Goal: Task Accomplishment & Management: Complete application form

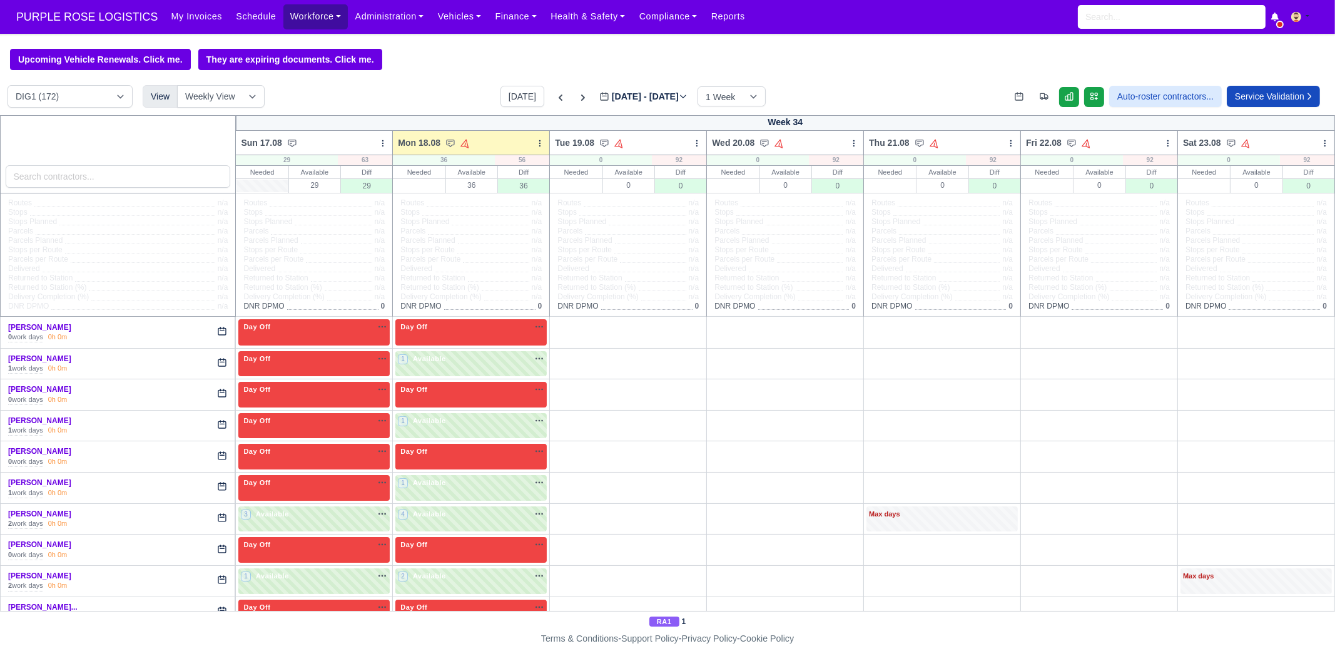
click at [322, 18] on link "Workforce" at bounding box center [315, 16] width 65 height 24
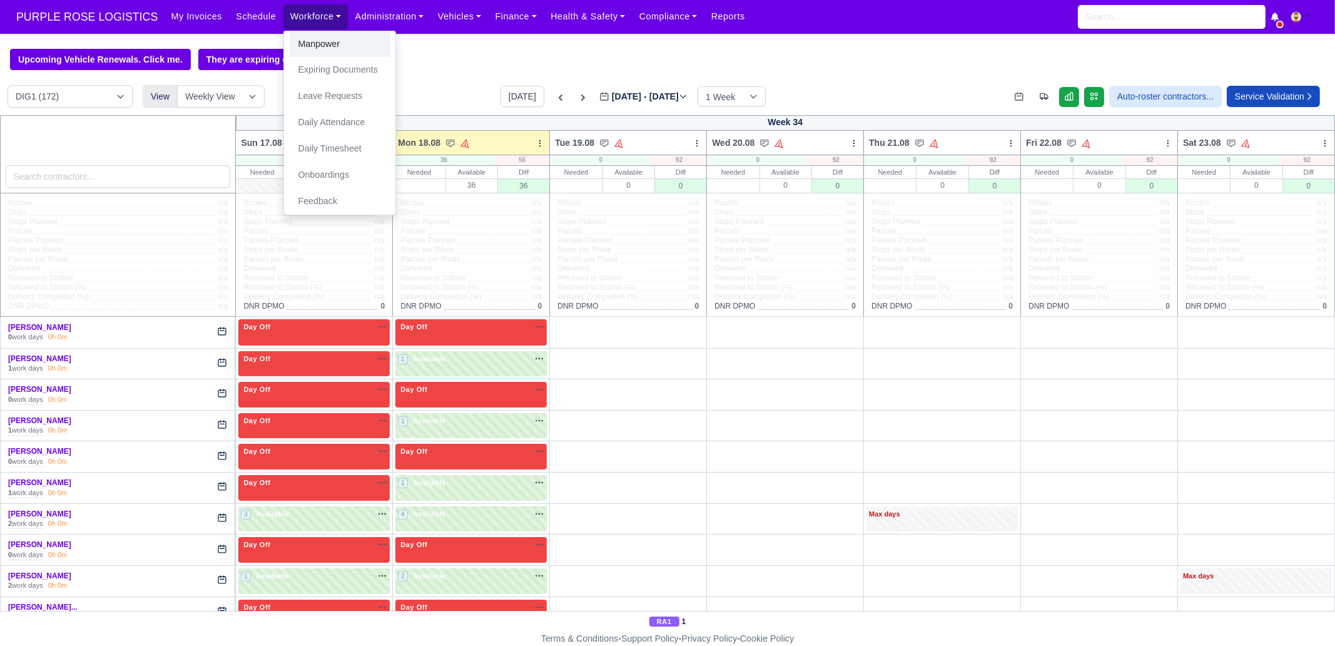
click at [328, 46] on link "Manpower" at bounding box center [339, 44] width 101 height 26
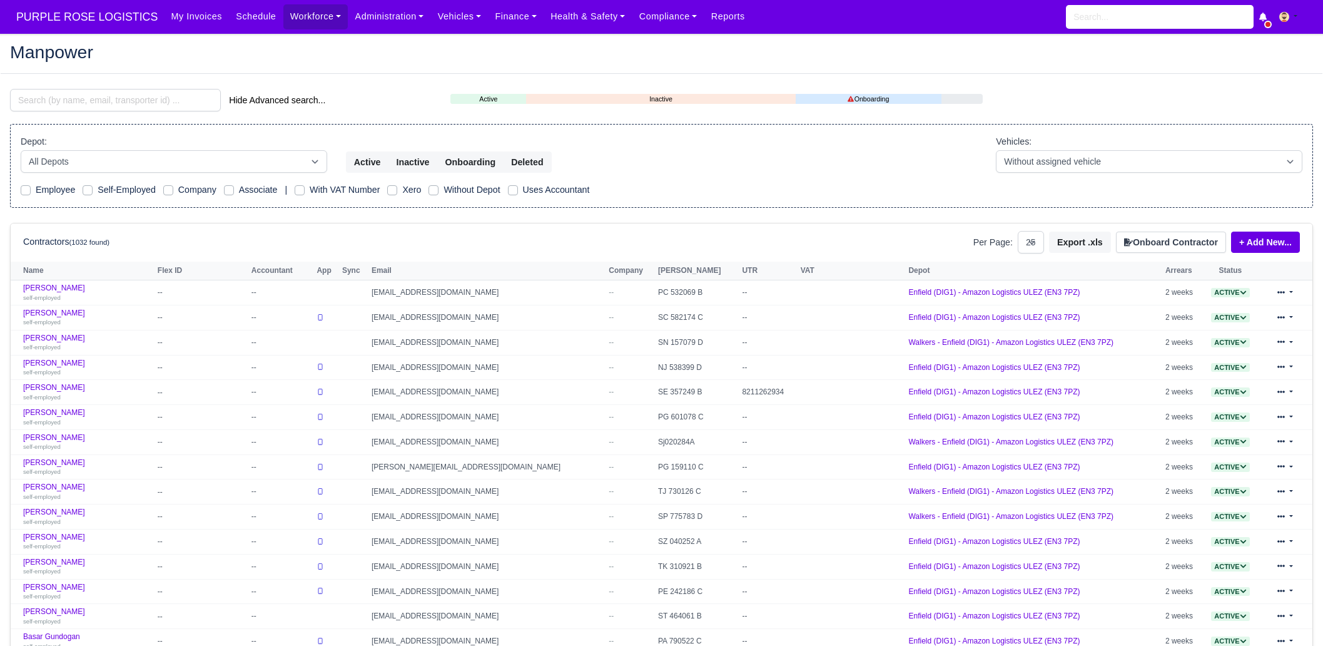
select select "25"
click at [1251, 249] on link "+ Add New..." at bounding box center [1265, 241] width 69 height 21
click at [1245, 285] on link "Single Contractor" at bounding box center [1242, 284] width 111 height 19
select select "25"
click at [1164, 244] on button "Onboard Contractor" at bounding box center [1171, 241] width 110 height 21
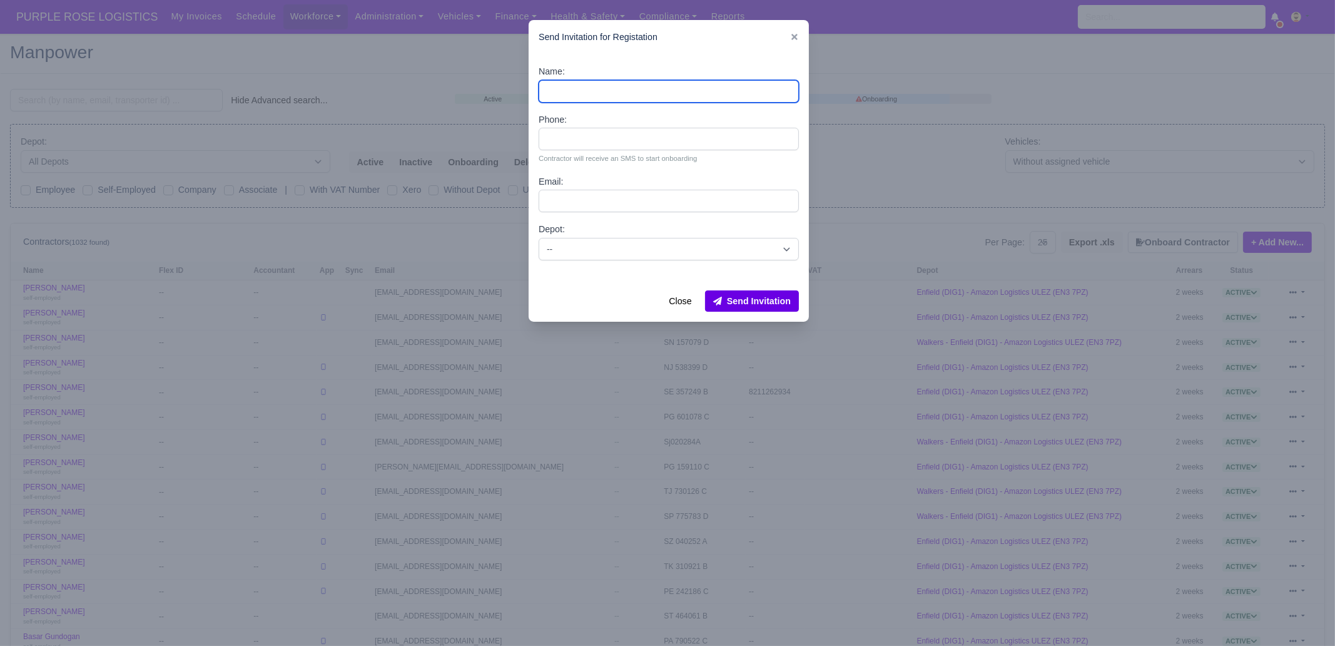
click at [632, 80] on input "Name:" at bounding box center [669, 91] width 260 height 23
paste input "Joseph Blansy Basuamina"
type input "Joseph Blansy Basuamina"
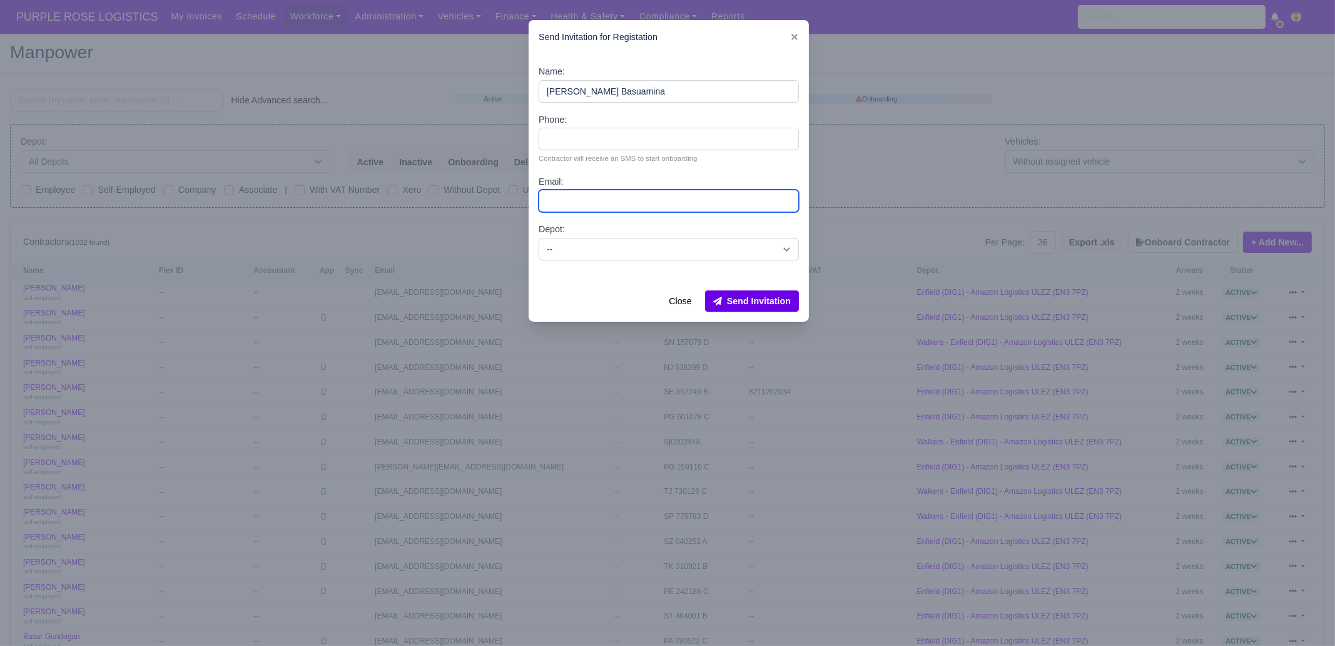
drag, startPoint x: 602, startPoint y: 205, endPoint x: 599, endPoint y: 189, distance: 16.1
click at [602, 205] on input "Email:" at bounding box center [669, 201] width 260 height 23
paste input "07496143208"
type input "07496143208"
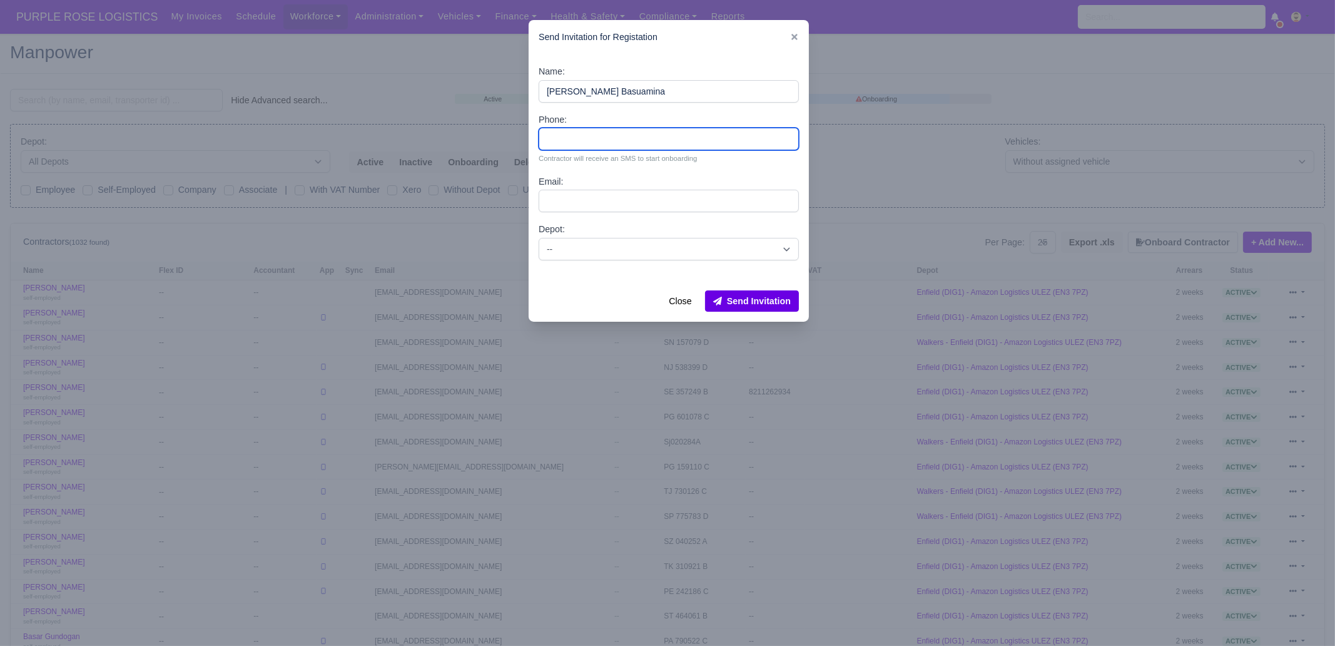
click at [691, 139] on input "Phone:" at bounding box center [669, 139] width 260 height 23
paste input "07496143208"
type input "07496143208"
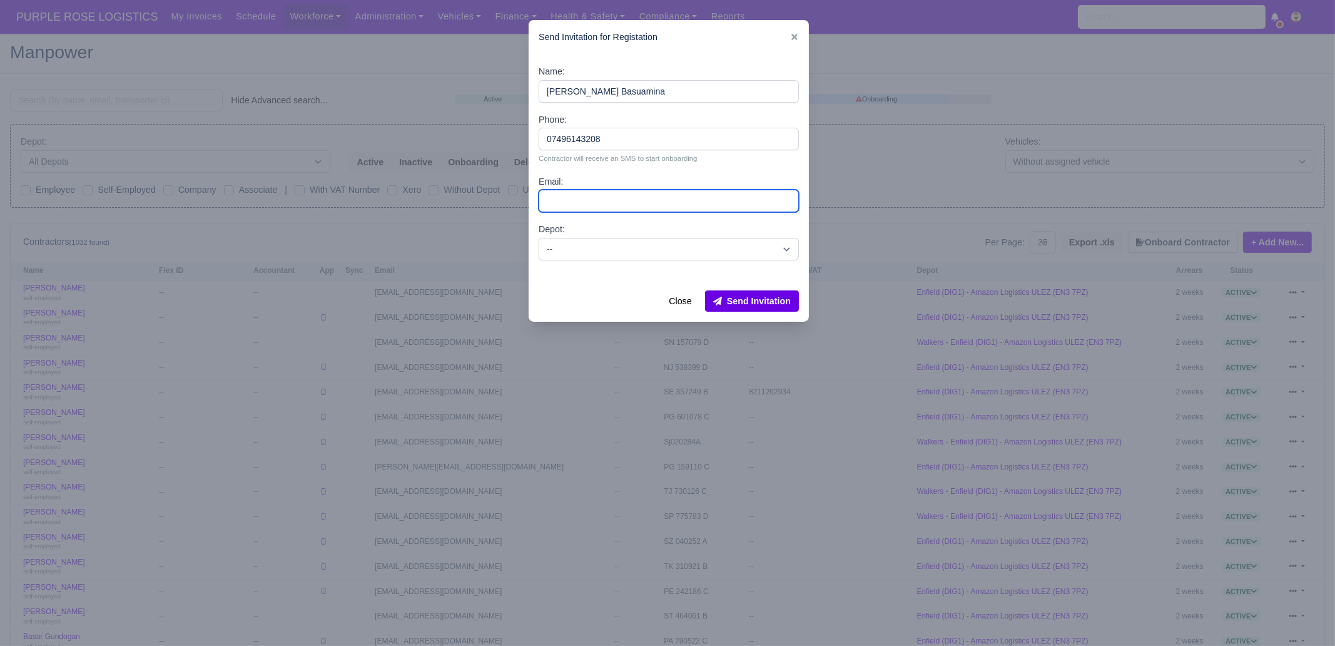
click at [607, 205] on input "Email:" at bounding box center [669, 201] width 260 height 23
paste input "[EMAIL_ADDRESS][DOMAIN_NAME]"
type input "[EMAIL_ADDRESS][DOMAIN_NAME]"
click at [604, 243] on select "-- Enfield (DIG1) - Amazon Logistics ULEZ (EN3 7PZ) Harlow (DHW1) - Amazon Logi…" at bounding box center [669, 249] width 260 height 23
select select "1"
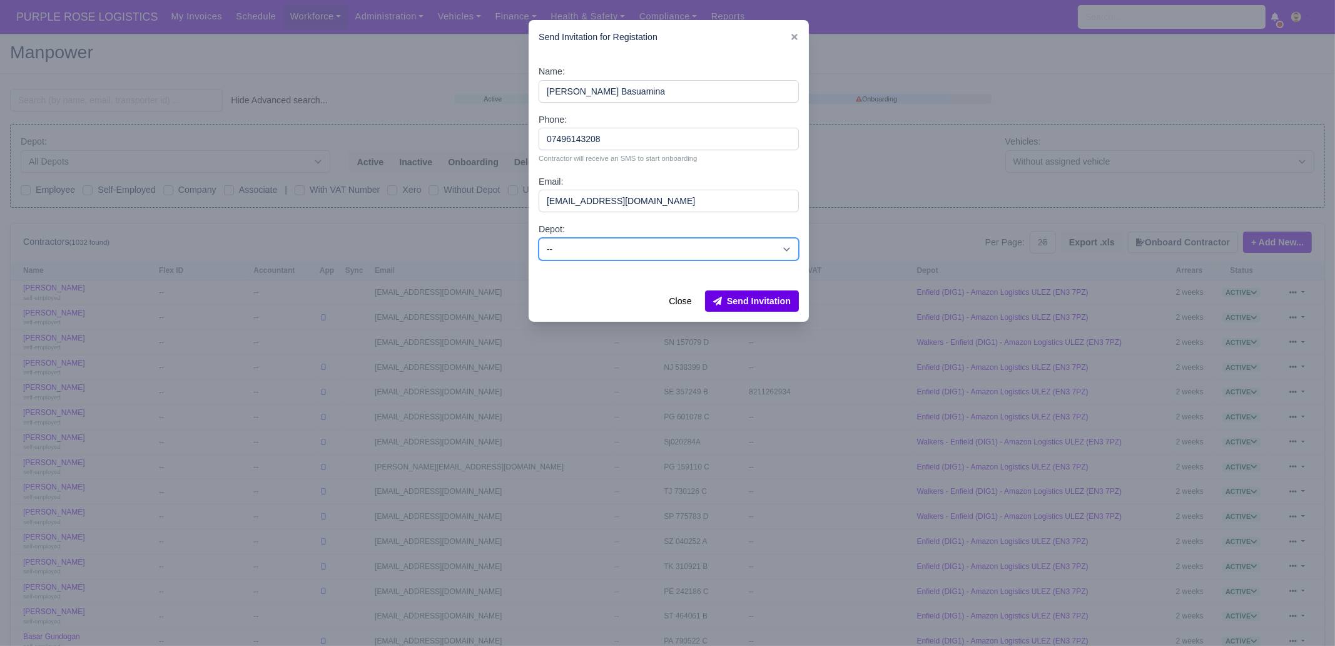
click at [539, 238] on select "-- Enfield (DIG1) - Amazon Logistics ULEZ (EN3 7PZ) Harlow (DHW1) - Amazon Logi…" at bounding box center [669, 249] width 260 height 23
click at [770, 303] on button "Send Invitation" at bounding box center [752, 300] width 94 height 21
click at [790, 34] on icon at bounding box center [794, 37] width 9 height 9
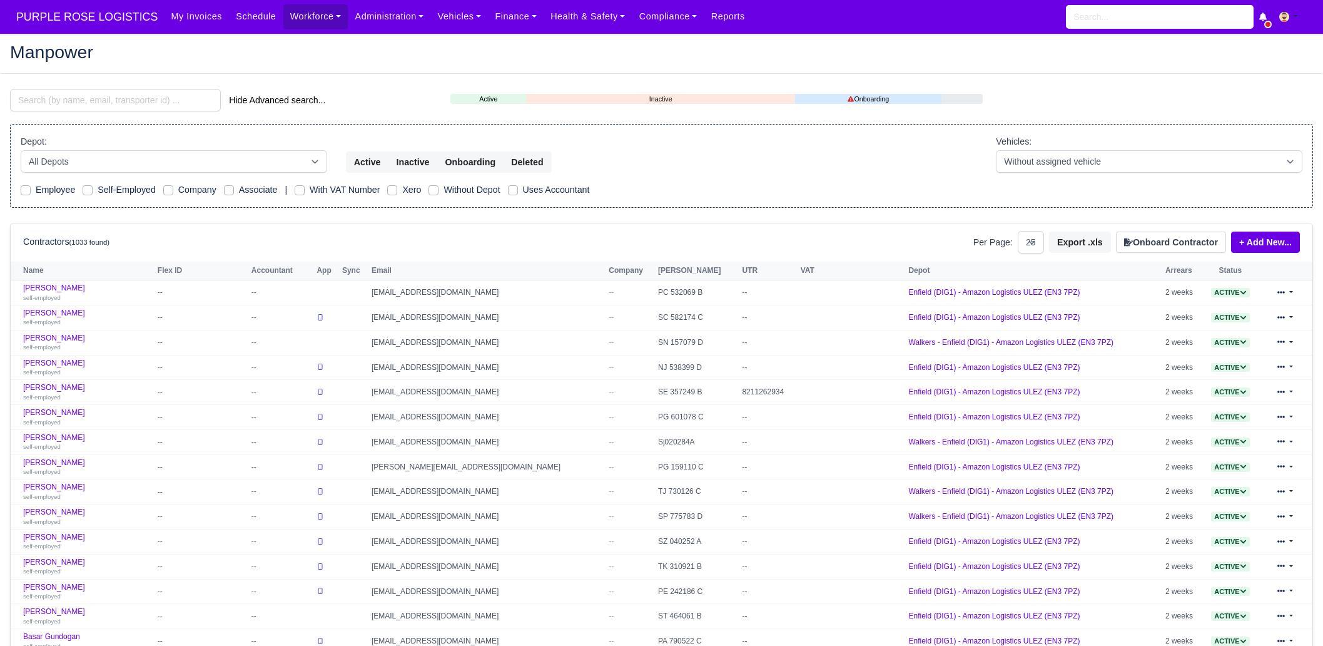
select select "25"
click at [119, 99] on input "search" at bounding box center [115, 100] width 211 height 23
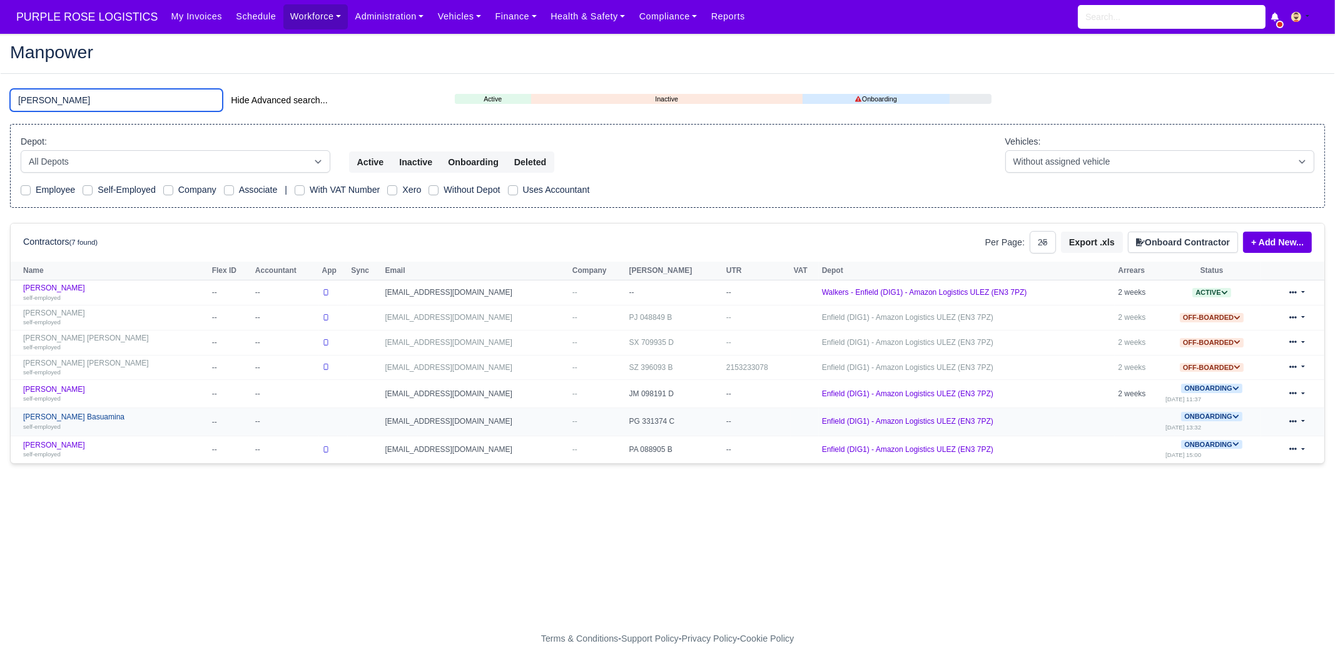
type input "jose"
click at [104, 422] on div "self-employed" at bounding box center [114, 426] width 183 height 9
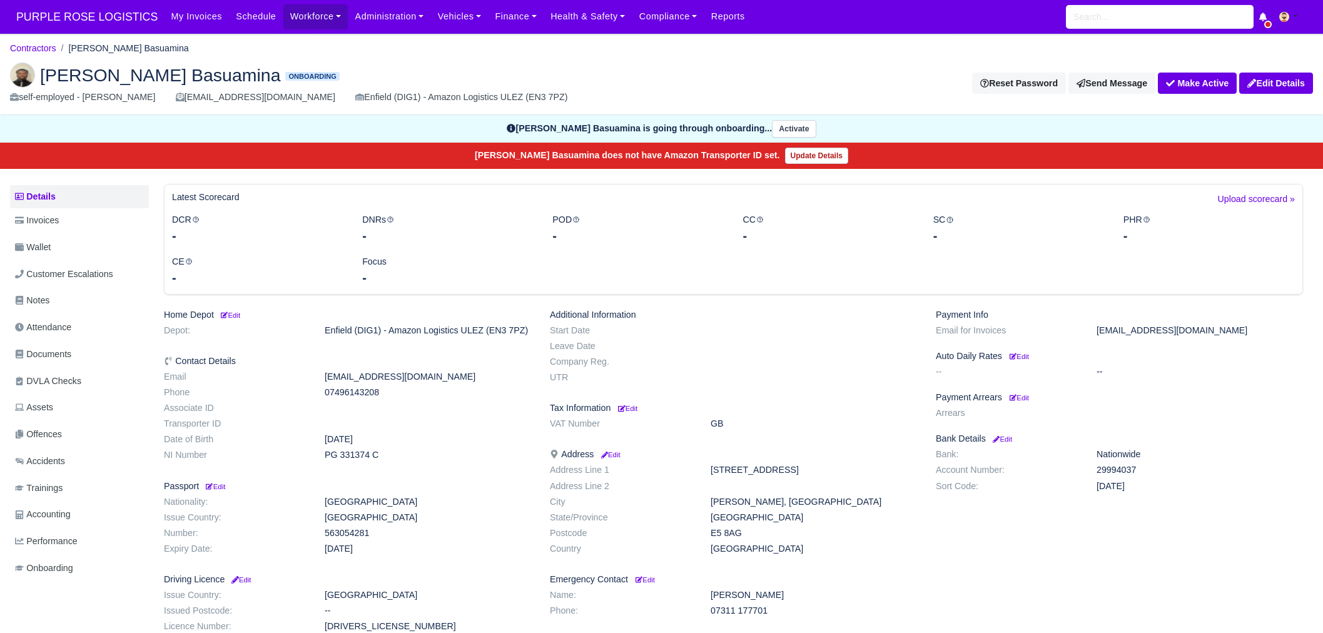
click at [33, 74] on img at bounding box center [22, 75] width 25 height 25
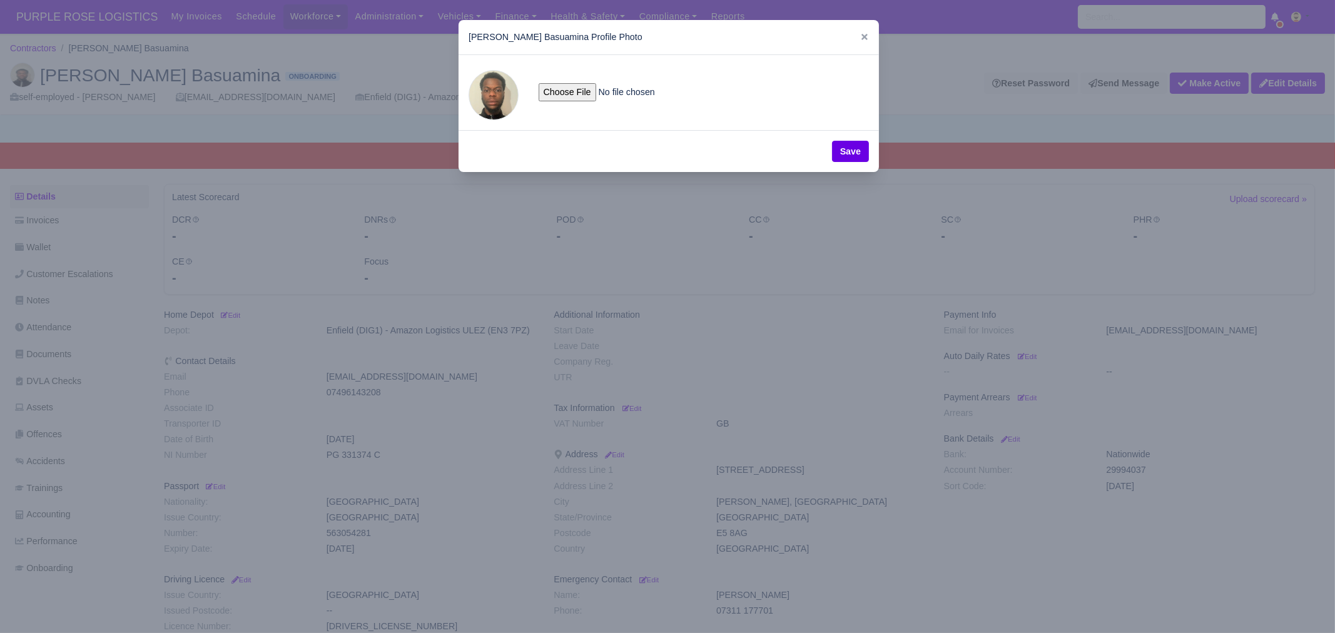
click at [851, 323] on div at bounding box center [667, 316] width 1335 height 633
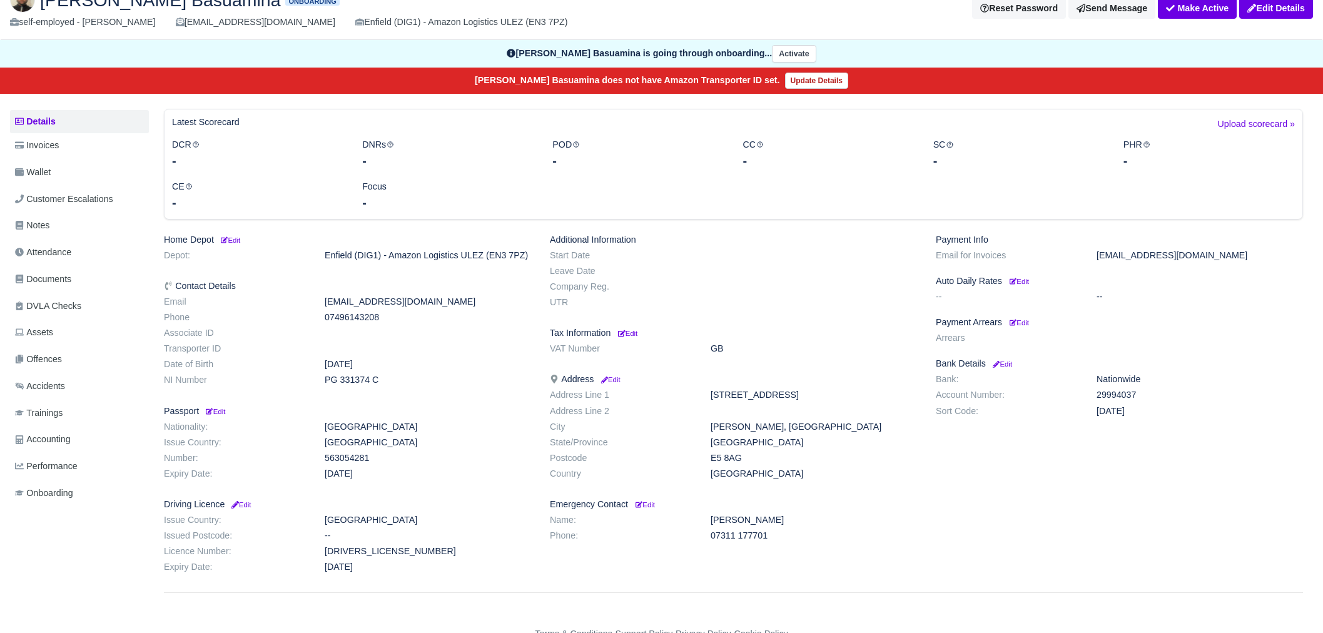
scroll to position [78, 0]
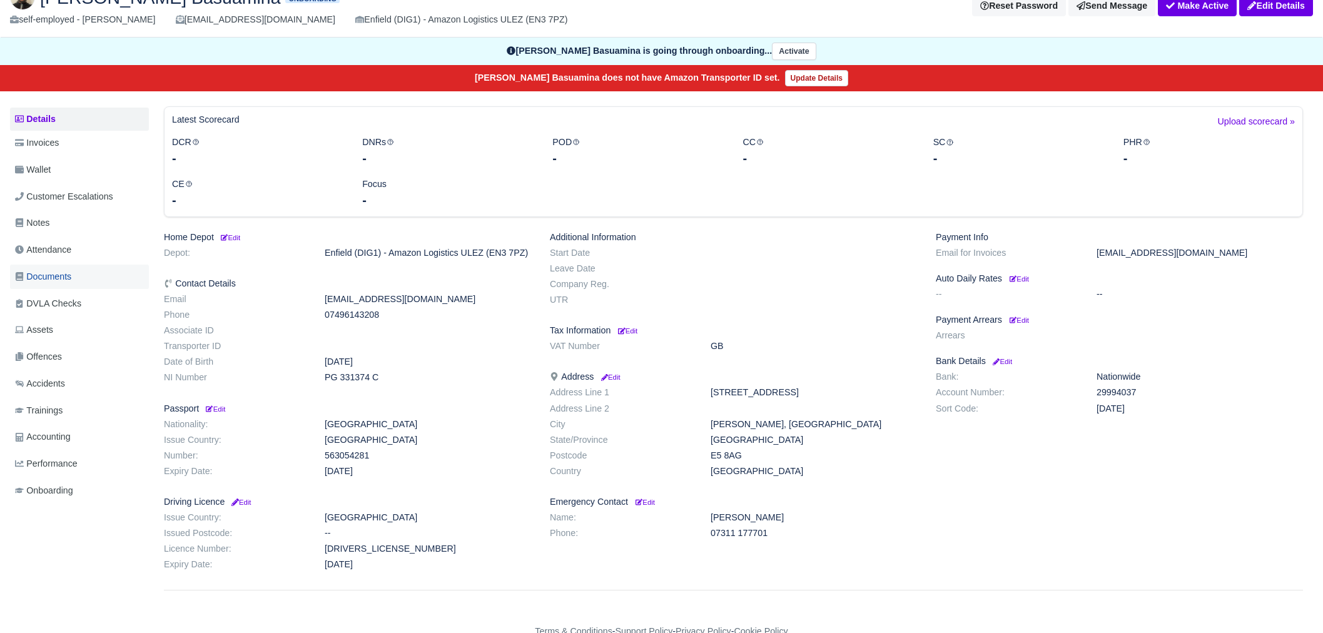
click at [68, 278] on span "Documents" at bounding box center [43, 277] width 56 height 14
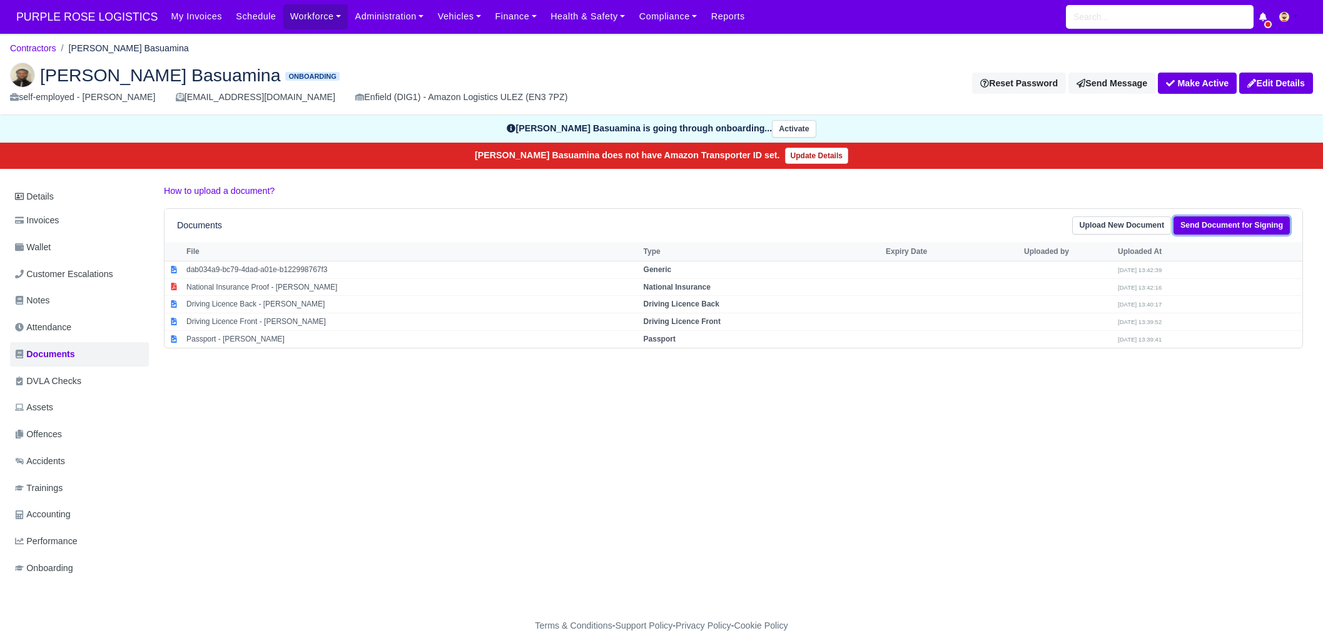
click at [1202, 228] on link "Send Document for Signing" at bounding box center [1232, 225] width 116 height 18
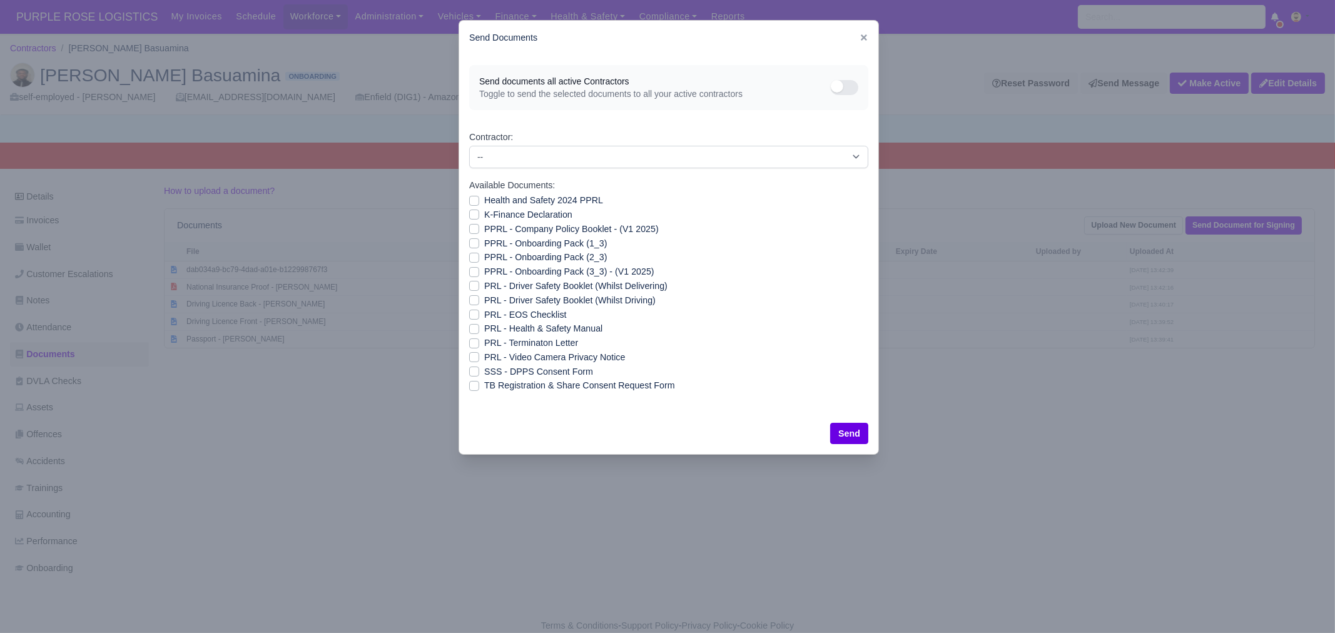
click at [527, 198] on label "Health and Safety 2024 PPRL" at bounding box center [543, 200] width 119 height 14
click at [479, 198] on input "Health and Safety 2024 PPRL" at bounding box center [474, 198] width 10 height 10
checkbox input "true"
click at [528, 211] on label "K-Finance Declaration" at bounding box center [528, 215] width 88 height 14
click at [479, 211] on input "K-Finance Declaration" at bounding box center [474, 213] width 10 height 10
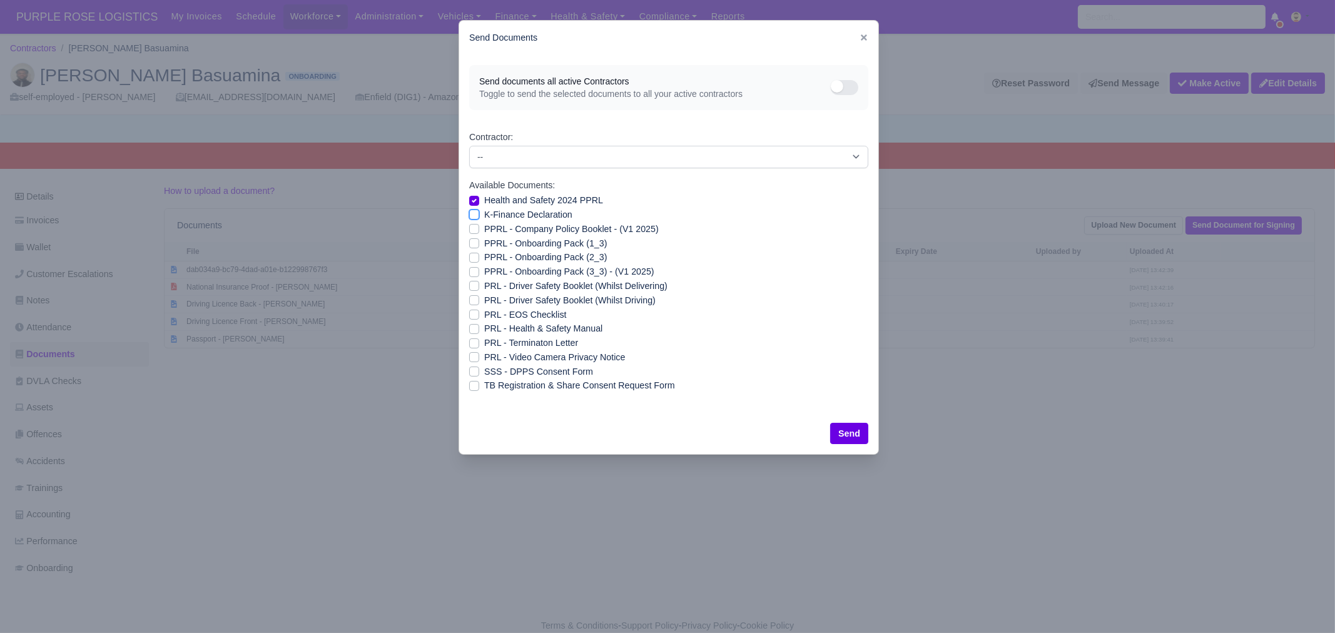
checkbox input "true"
click at [532, 230] on label "PPRL - Company Policy Booklet - (V1 2025)" at bounding box center [571, 229] width 175 height 14
click at [479, 230] on input "PPRL - Company Policy Booklet - (V1 2025)" at bounding box center [474, 227] width 10 height 10
checkbox input "true"
click at [532, 240] on label "PPRL - Onboarding Pack (1_3)" at bounding box center [545, 243] width 123 height 14
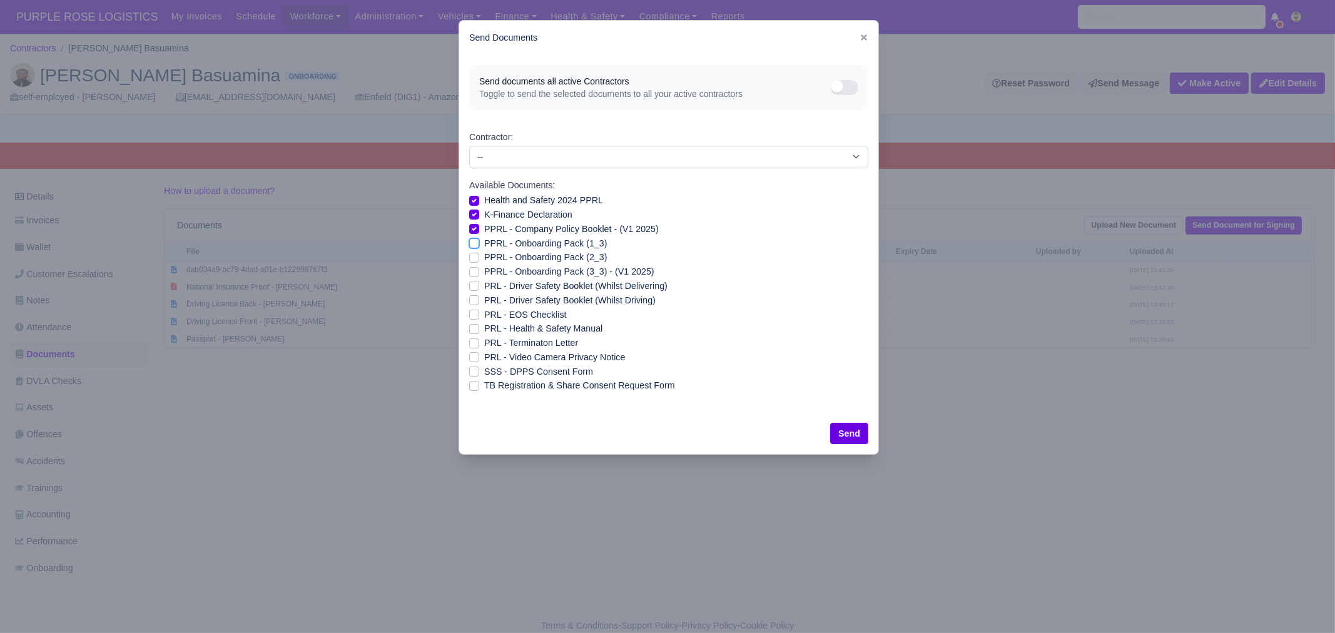
click at [479, 240] on input "PPRL - Onboarding Pack (1_3)" at bounding box center [474, 241] width 10 height 10
checkbox input "true"
drag, startPoint x: 532, startPoint y: 253, endPoint x: 532, endPoint y: 261, distance: 8.2
click at [532, 254] on label "PPRL - Onboarding Pack (2_3)" at bounding box center [545, 257] width 123 height 14
click at [479, 254] on input "PPRL - Onboarding Pack (2_3)" at bounding box center [474, 255] width 10 height 10
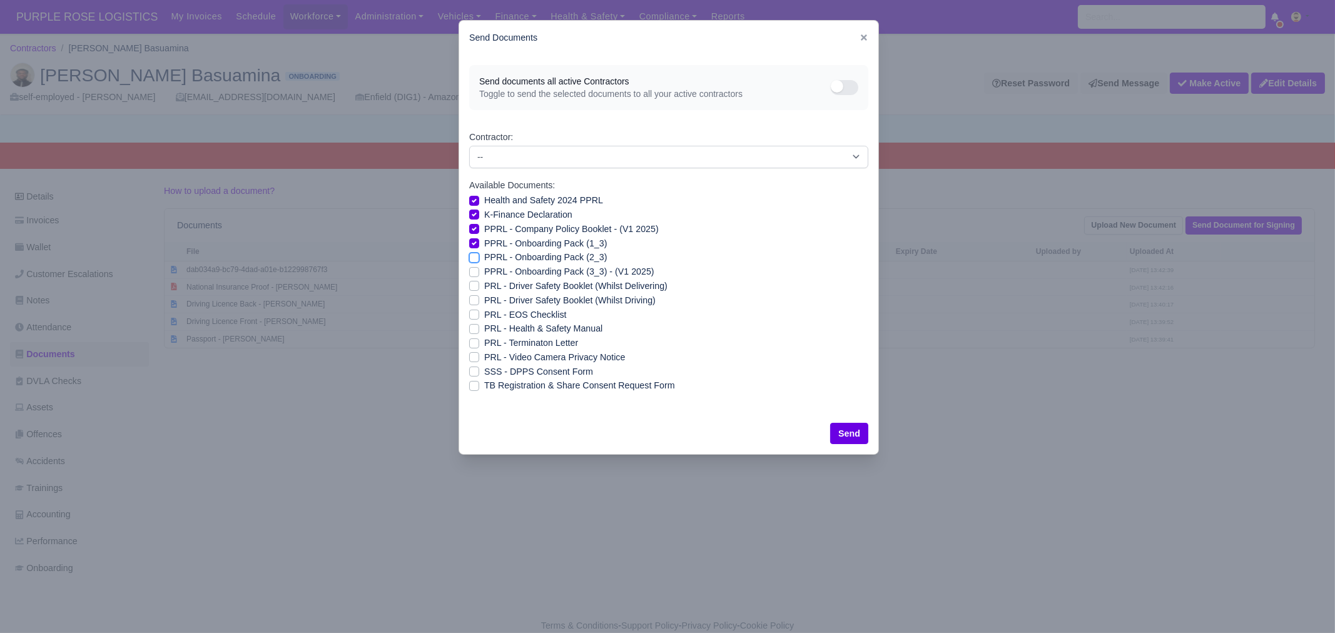
checkbox input "true"
click at [531, 270] on label "PPRL - Onboarding Pack (3_3) - (V1 2025)" at bounding box center [569, 272] width 170 height 14
click at [479, 270] on input "PPRL - Onboarding Pack (3_3) - (V1 2025)" at bounding box center [474, 270] width 10 height 10
checkbox input "true"
click at [569, 286] on label "PRL - Driver Safety Booklet (Whilst Delivering)" at bounding box center [575, 286] width 183 height 14
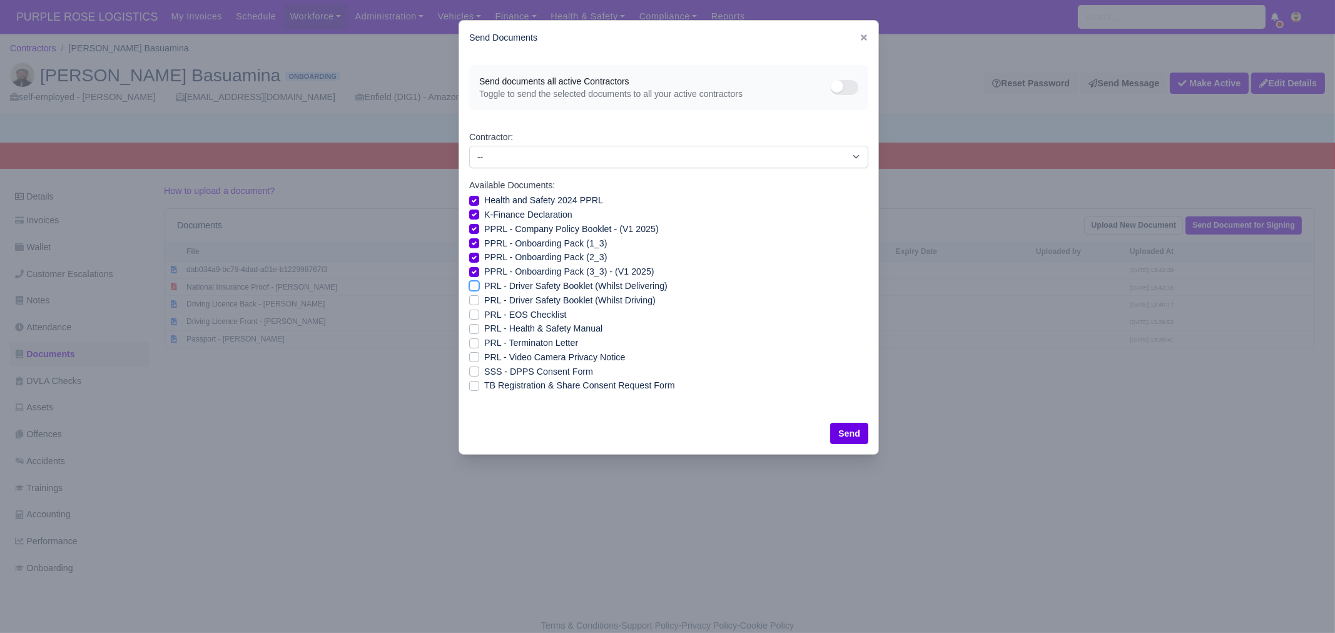
click at [479, 286] on input "PRL - Driver Safety Booklet (Whilst Delivering)" at bounding box center [474, 284] width 10 height 10
checkbox input "true"
click at [569, 300] on label "PRL - Driver Safety Booklet (Whilst Driving)" at bounding box center [569, 300] width 171 height 14
click at [479, 300] on input "PRL - Driver Safety Booklet (Whilst Driving)" at bounding box center [474, 298] width 10 height 10
checkbox input "true"
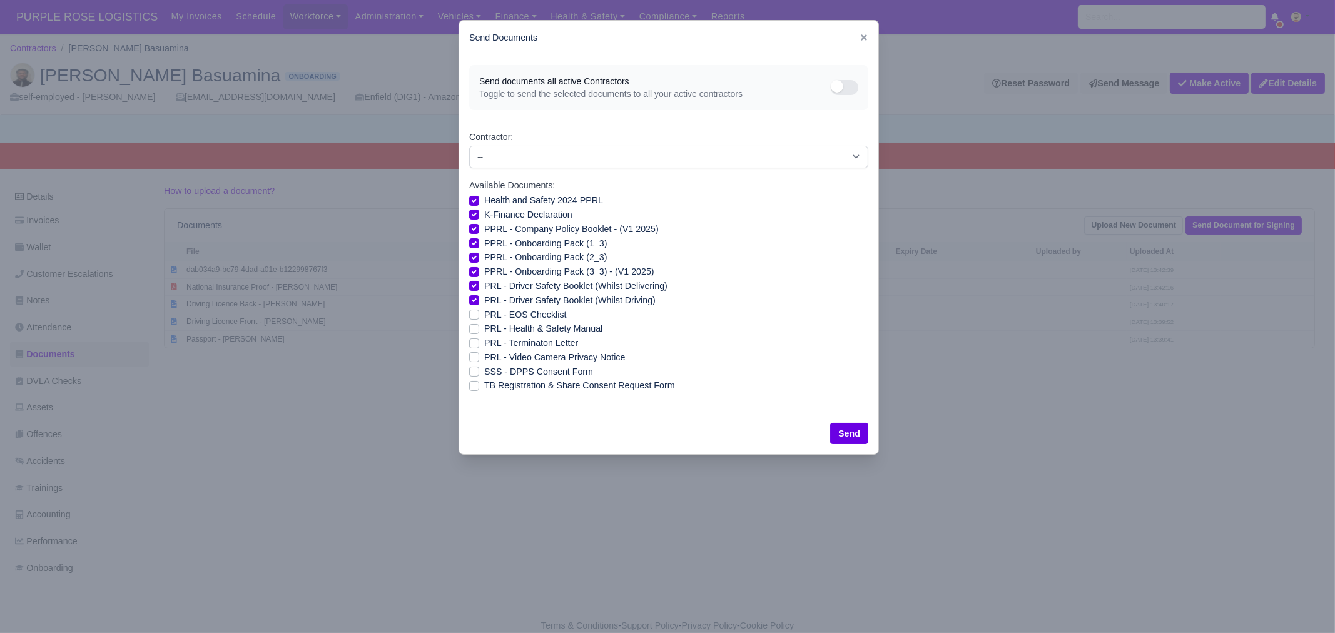
click at [551, 330] on label "PRL - Health & Safety Manual" at bounding box center [543, 329] width 118 height 14
click at [479, 330] on input "PRL - Health & Safety Manual" at bounding box center [474, 327] width 10 height 10
checkbox input "true"
click at [556, 358] on label "PRL - Video Camera Privacy Notice" at bounding box center [554, 357] width 141 height 14
click at [479, 358] on input "PRL - Video Camera Privacy Notice" at bounding box center [474, 355] width 10 height 10
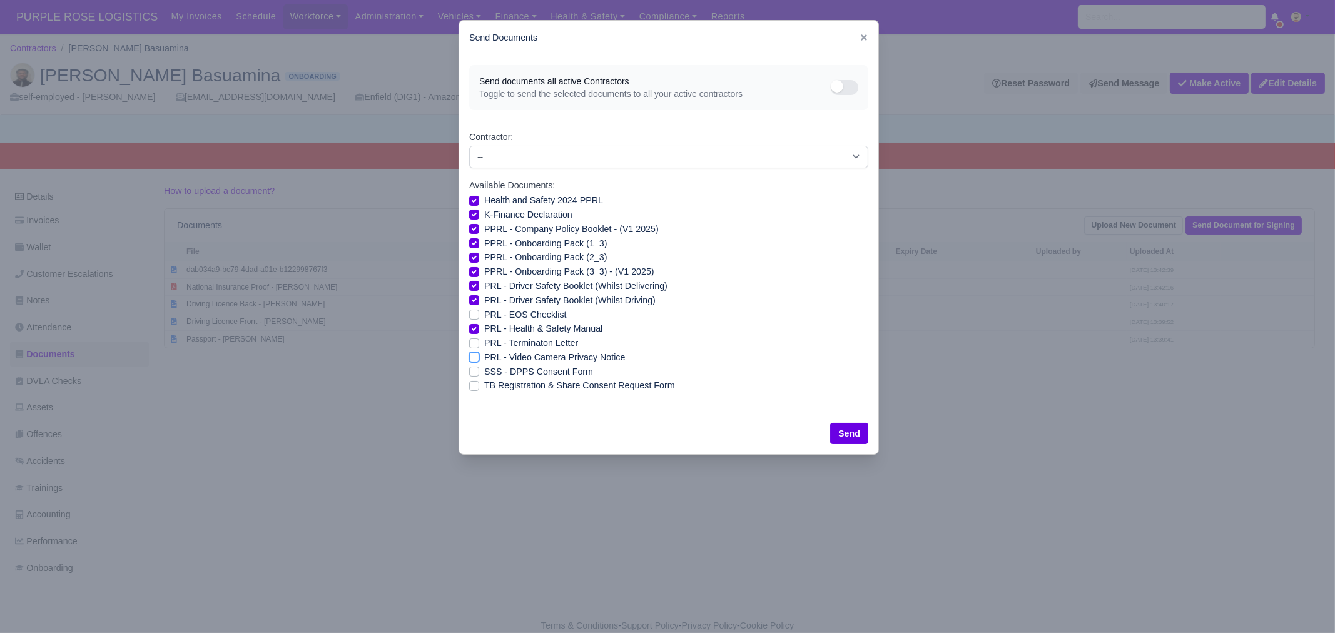
checkbox input "true"
click at [560, 370] on label "SSS - DPPS Consent Form" at bounding box center [538, 372] width 109 height 14
click at [479, 370] on input "SSS - DPPS Consent Form" at bounding box center [474, 370] width 10 height 10
checkbox input "true"
click at [849, 437] on button "Send" at bounding box center [849, 433] width 38 height 21
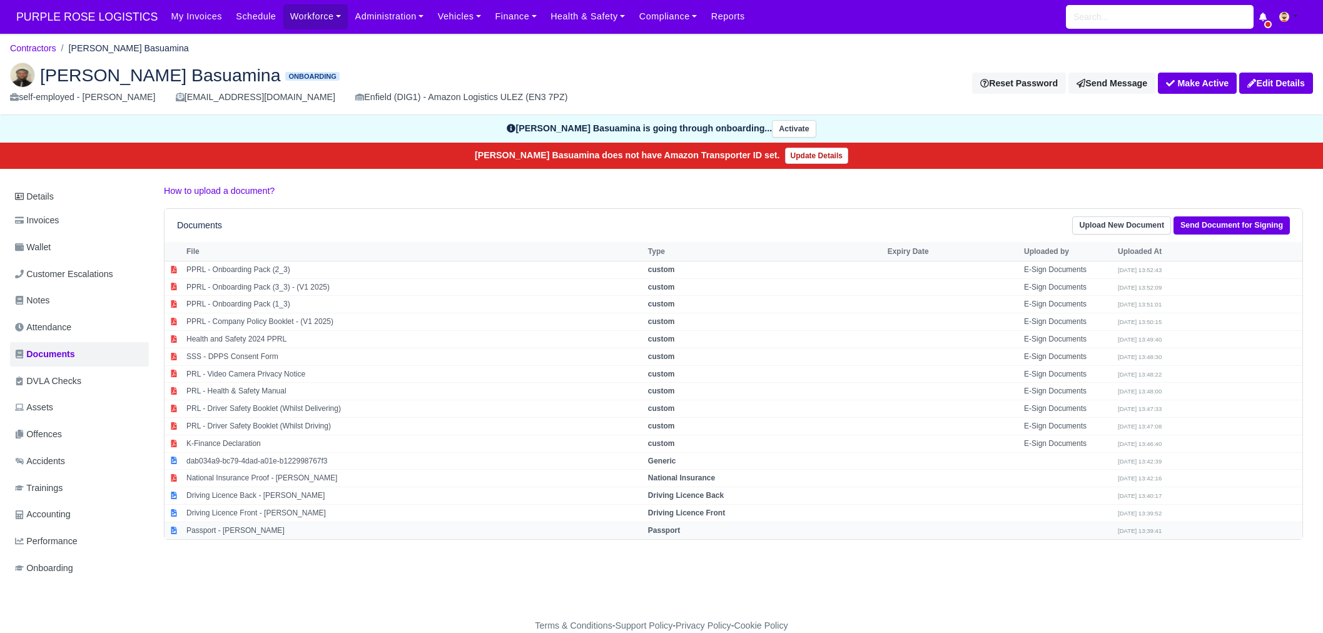
click at [273, 528] on td "Passport - [PERSON_NAME]" at bounding box center [414, 530] width 462 height 17
select select "passport"
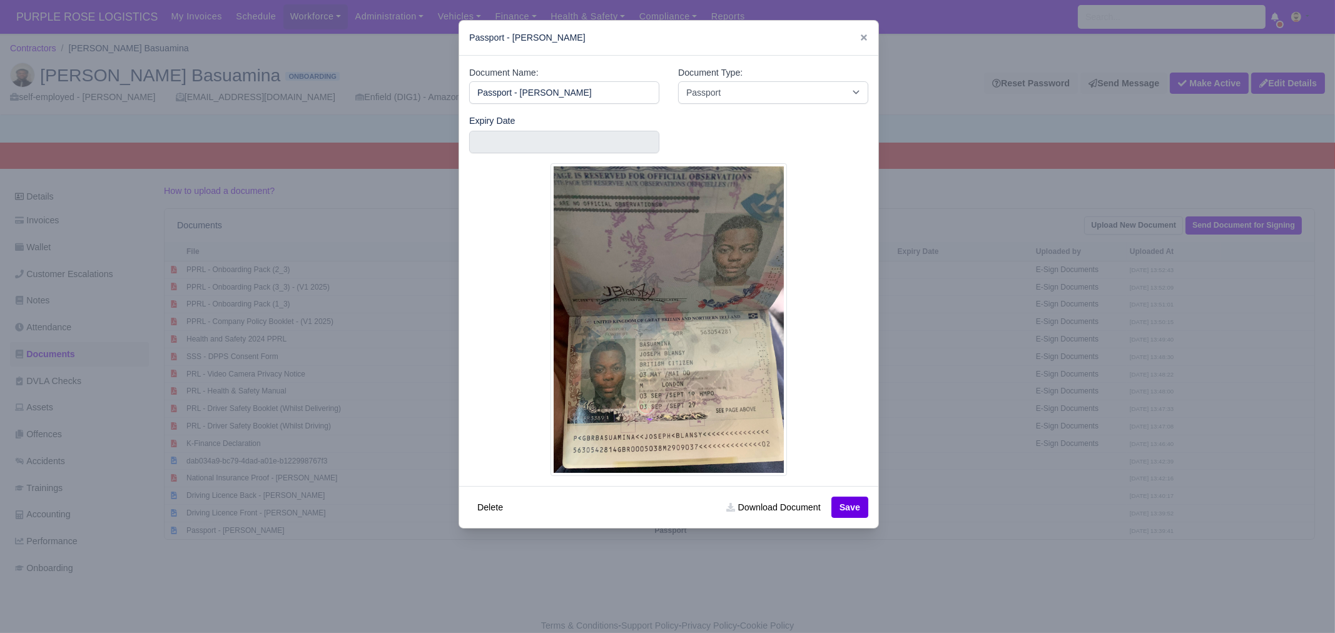
click at [1076, 457] on div at bounding box center [667, 316] width 1335 height 633
